Goal: Use online tool/utility: Use online tool/utility

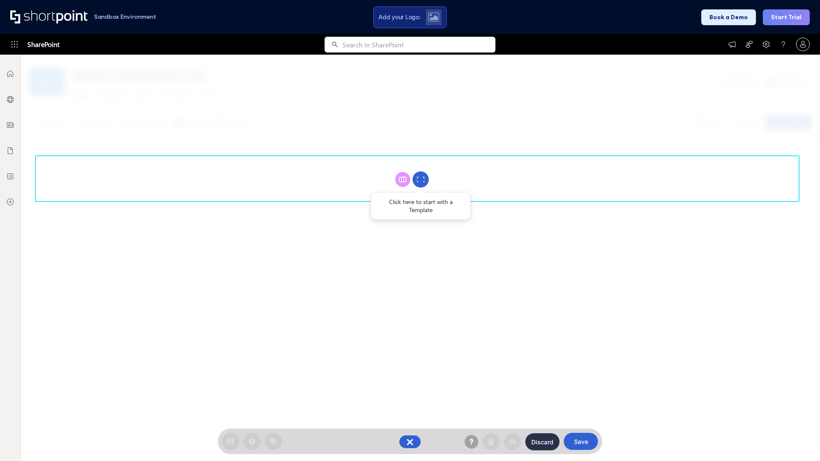
click at [421, 179] on circle at bounding box center [420, 180] width 16 height 16
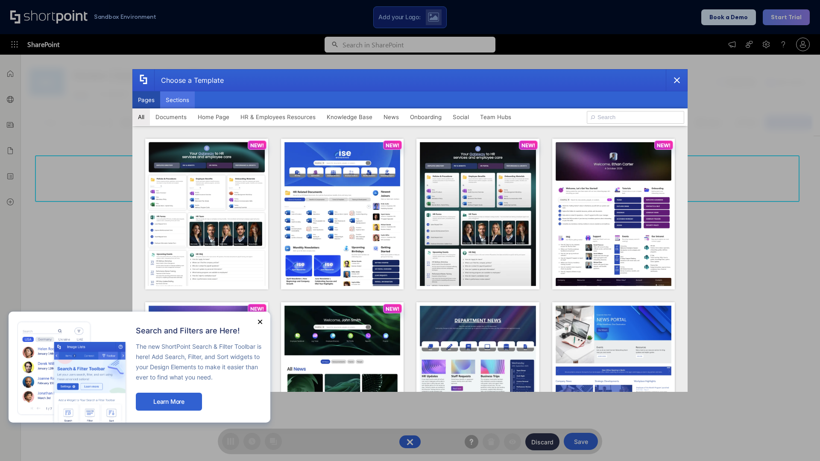
click at [177, 100] on button "Sections" at bounding box center [177, 99] width 35 height 17
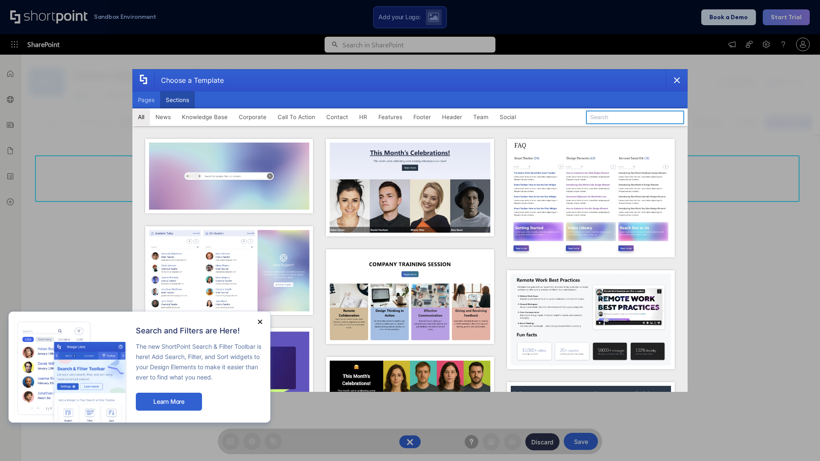
type input "Header 1"
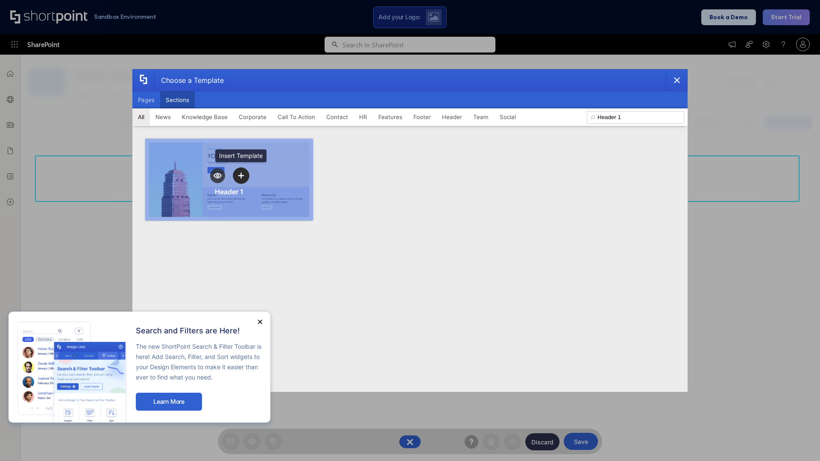
click at [241, 176] on icon "template selector" at bounding box center [241, 176] width 6 height 6
